Goal: Find specific page/section

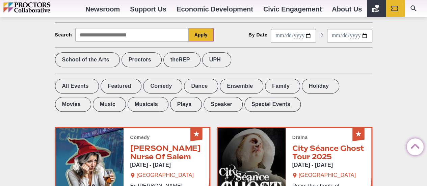
scroll to position [236, 0]
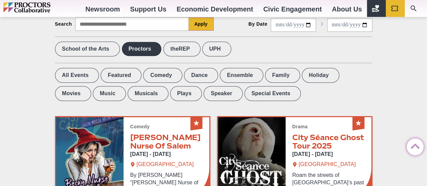
click at [154, 44] on label "Proctors" at bounding box center [141, 48] width 40 height 15
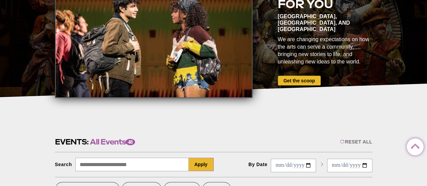
scroll to position [0, 0]
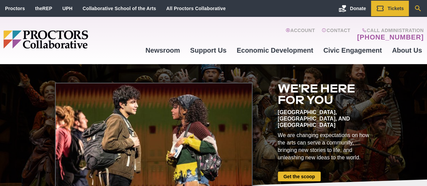
click at [418, 10] on icon "Search" at bounding box center [417, 8] width 8 height 8
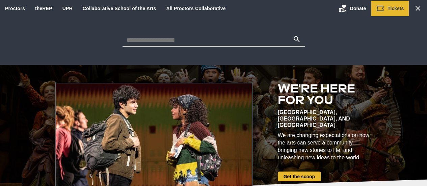
click at [140, 39] on input "Search for:" at bounding box center [207, 39] width 170 height 9
type input "****"
click at [292, 35] on button "Search" at bounding box center [296, 39] width 8 height 9
